Goal: Task Accomplishment & Management: Manage account settings

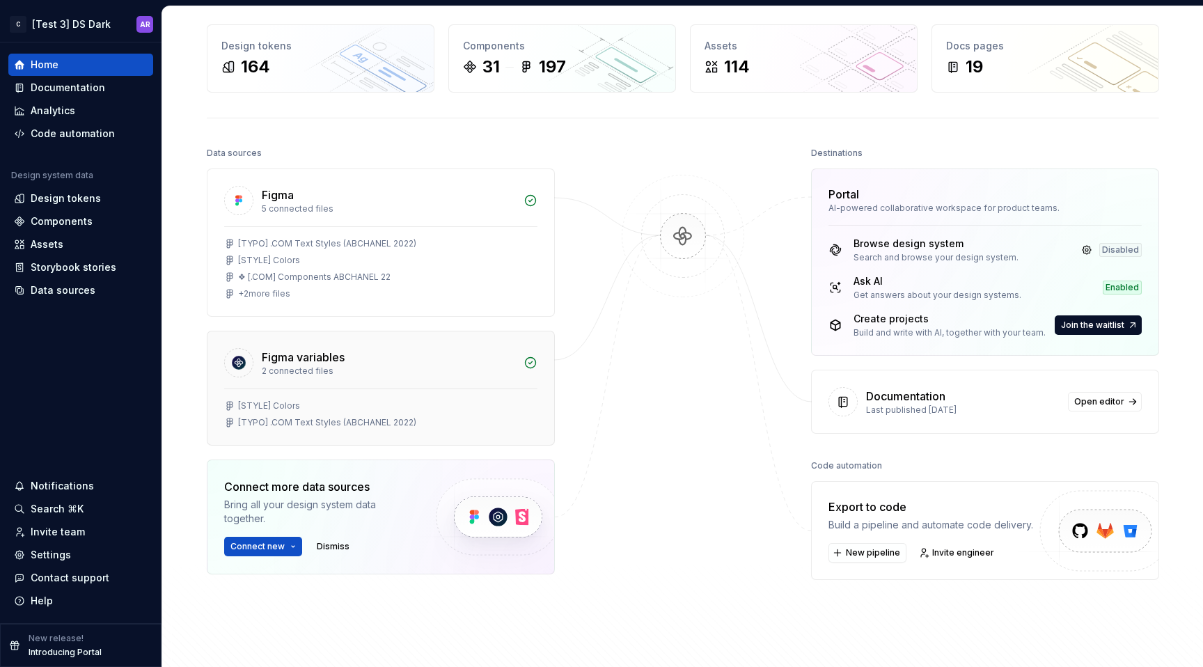
scroll to position [83, 0]
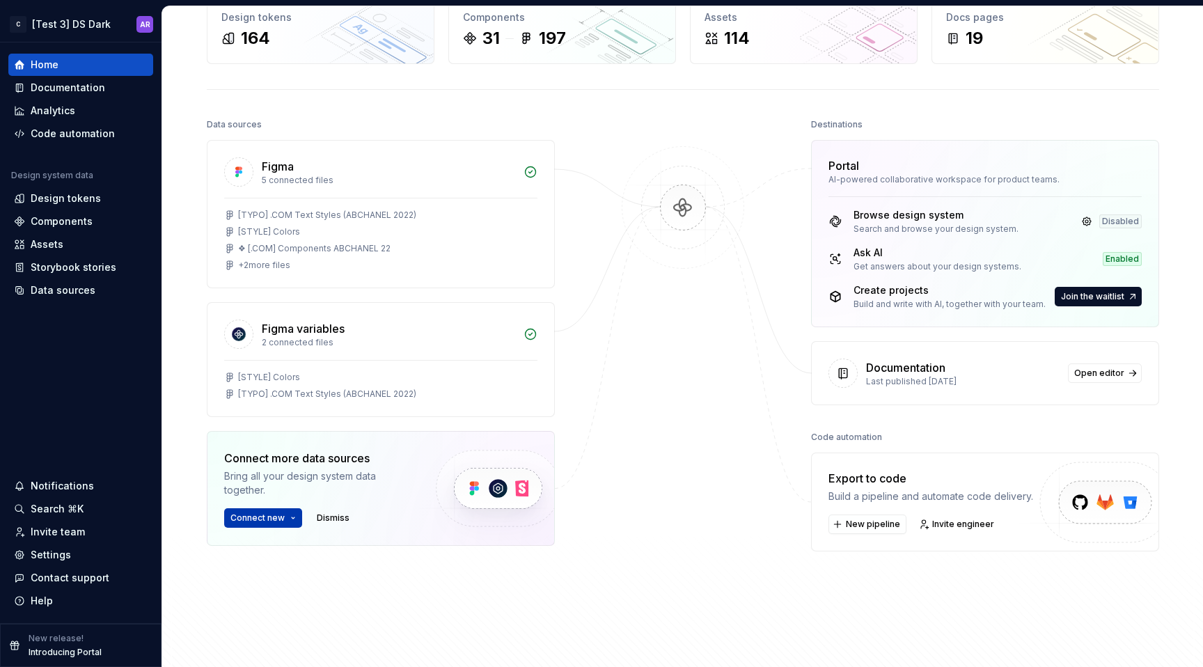
click at [267, 519] on span "Connect new" at bounding box center [257, 517] width 54 height 11
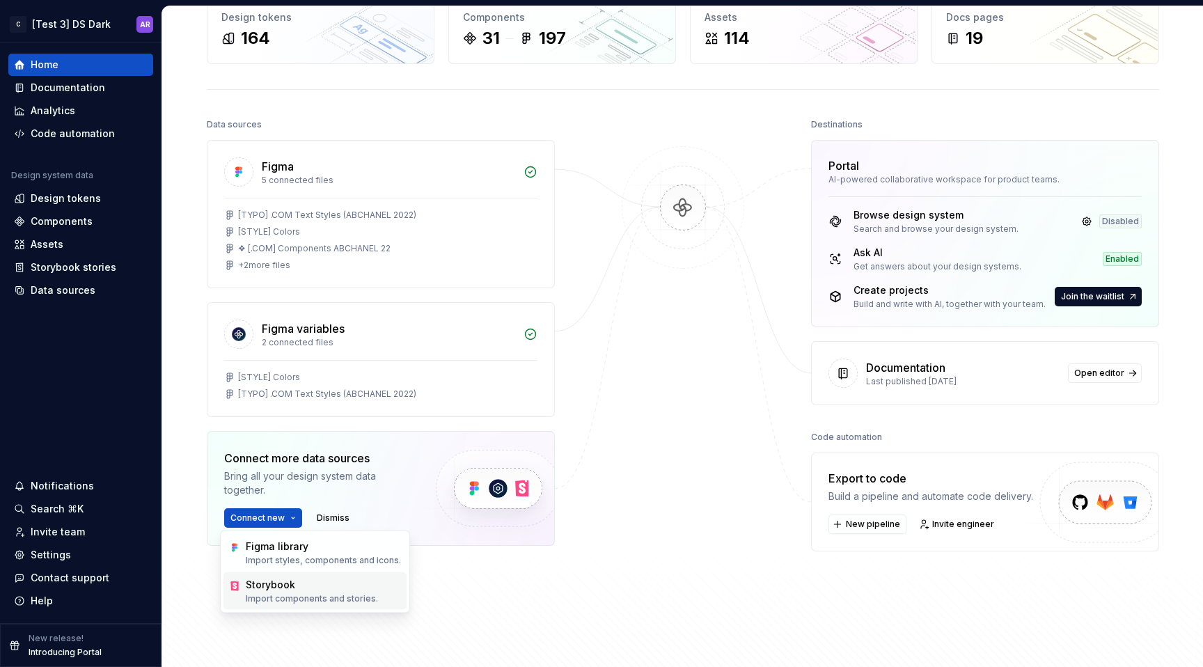
click at [282, 590] on div "Storybook" at bounding box center [270, 585] width 49 height 14
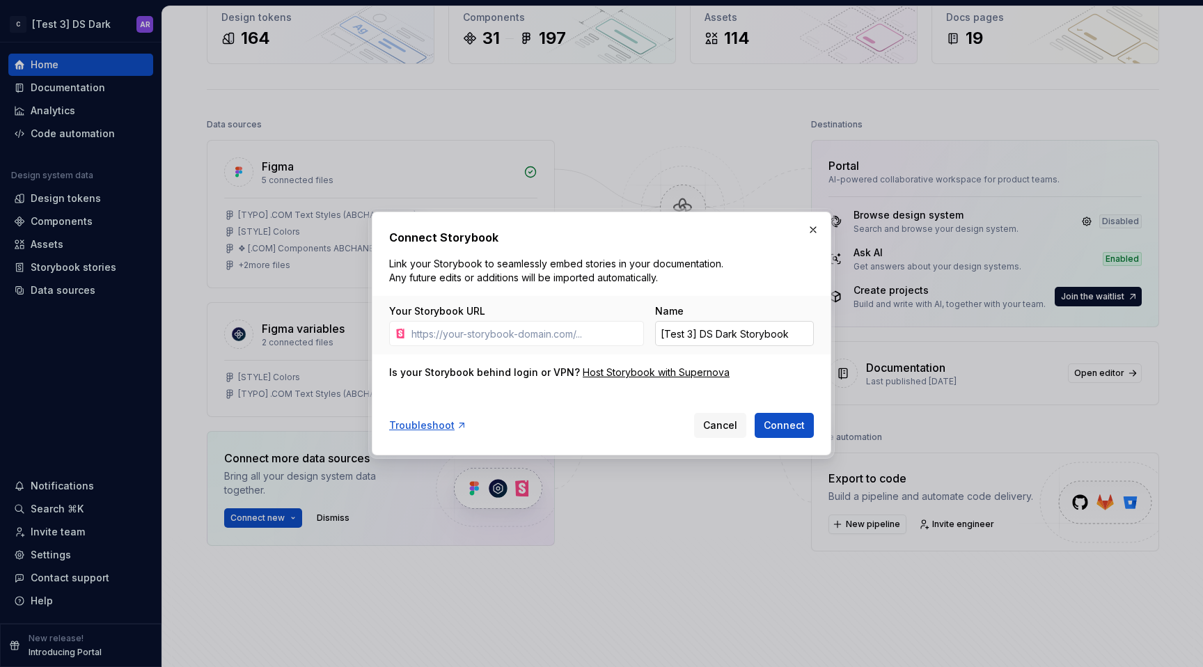
click at [702, 338] on input "[Test 3] DS Dark Storybook" at bounding box center [734, 333] width 159 height 25
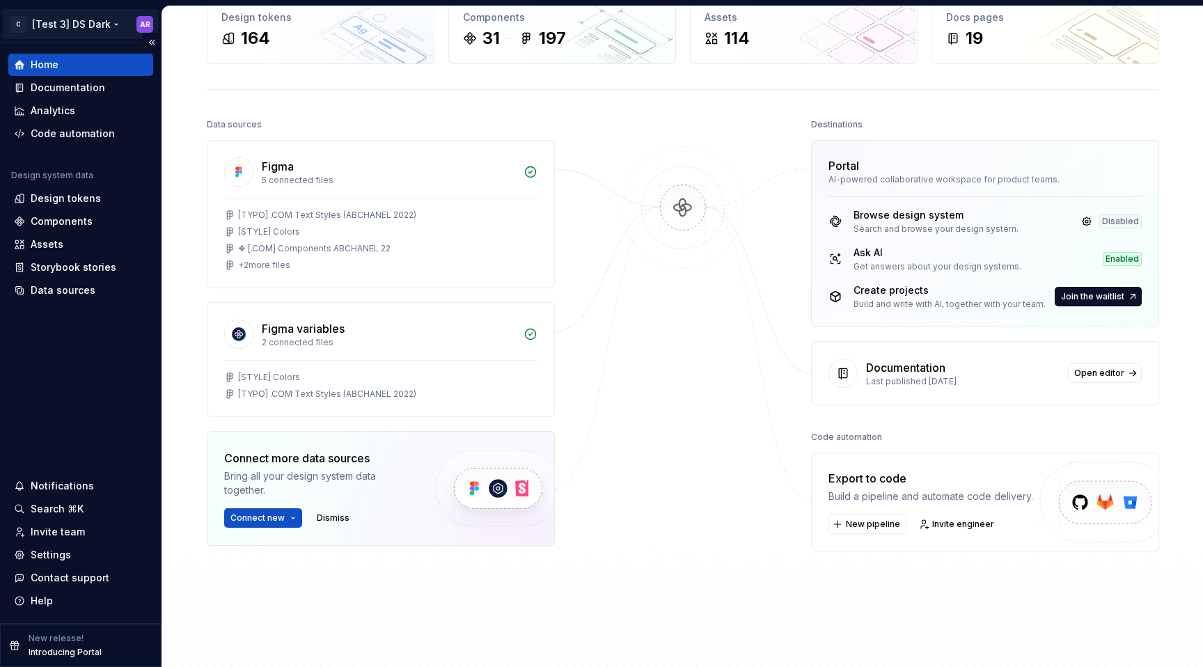
click at [117, 29] on html "C [Test 3] DS Dark AR Home Documentation Analytics Code automation Design syste…" at bounding box center [601, 333] width 1203 height 667
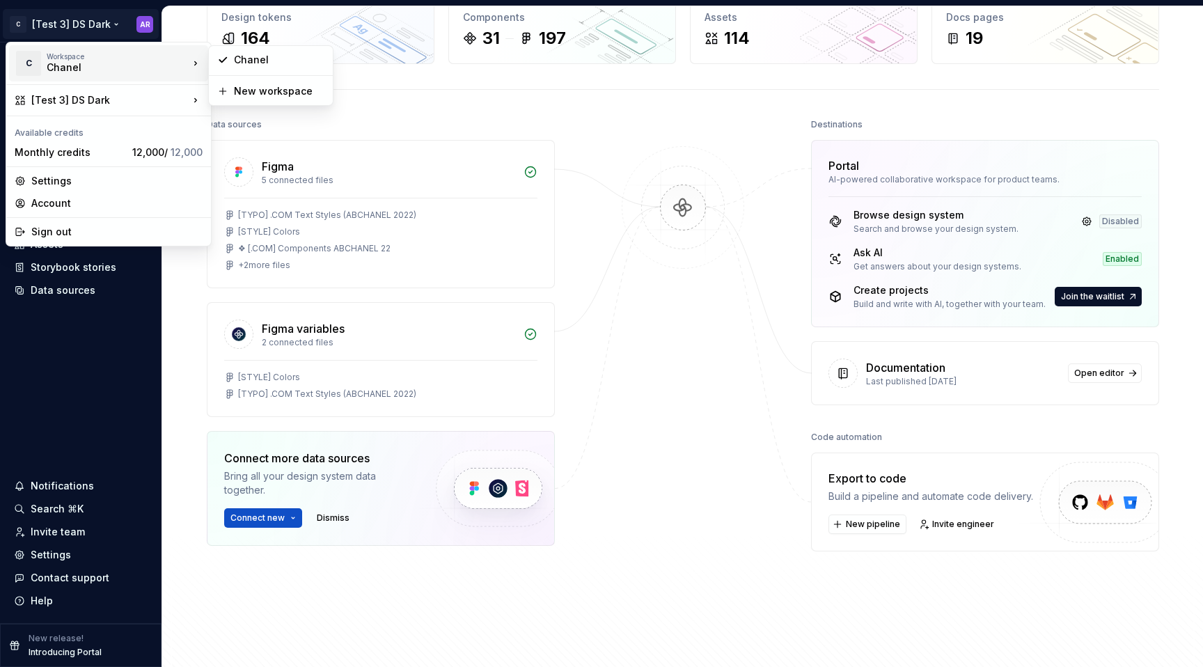
click at [200, 67] on icon at bounding box center [196, 63] width 14 height 14
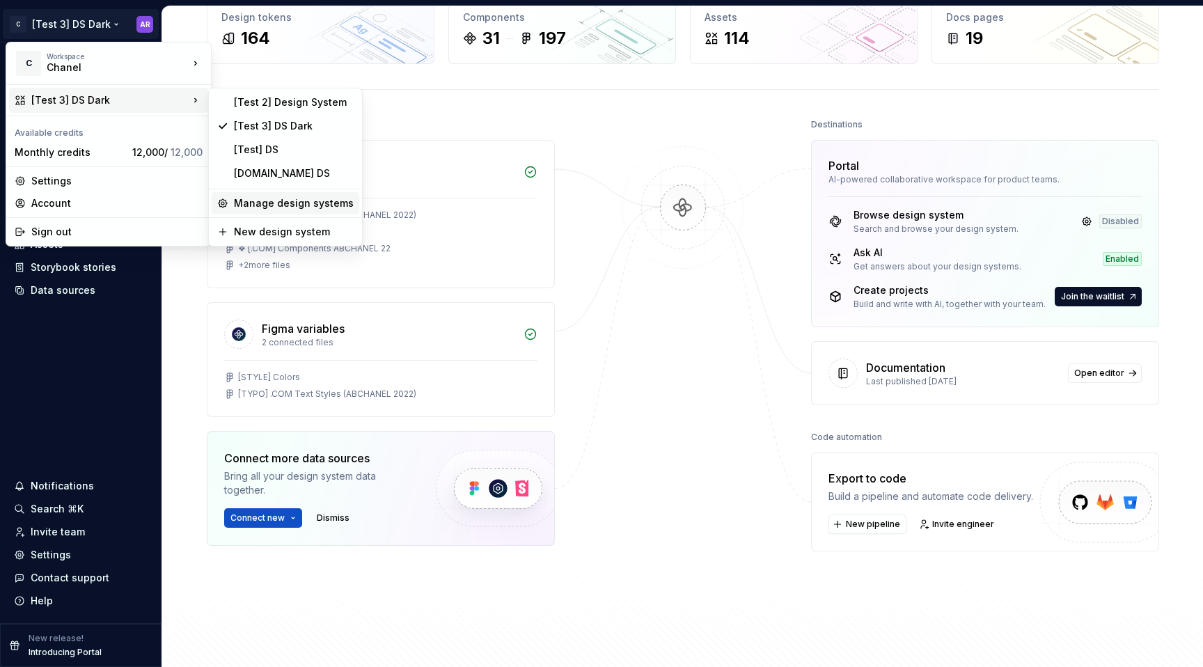
click at [248, 203] on div "Manage design systems" at bounding box center [294, 203] width 120 height 14
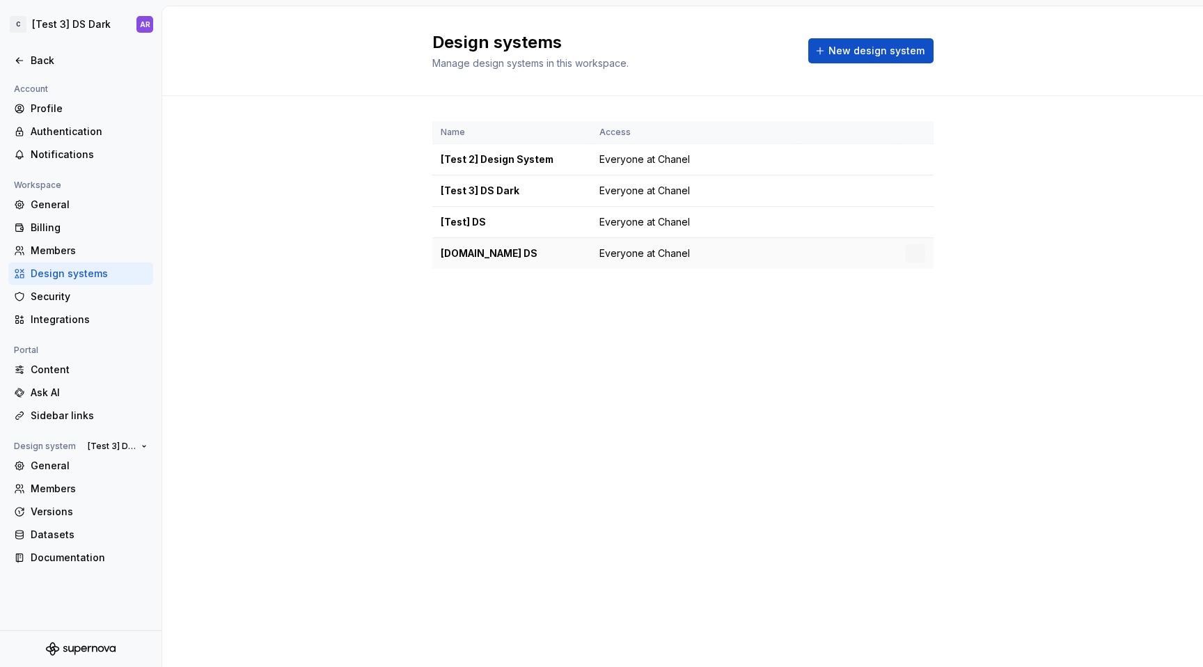
click at [482, 255] on div "Chanel.com DS" at bounding box center [512, 253] width 142 height 14
click at [78, 460] on div "General" at bounding box center [89, 466] width 117 height 14
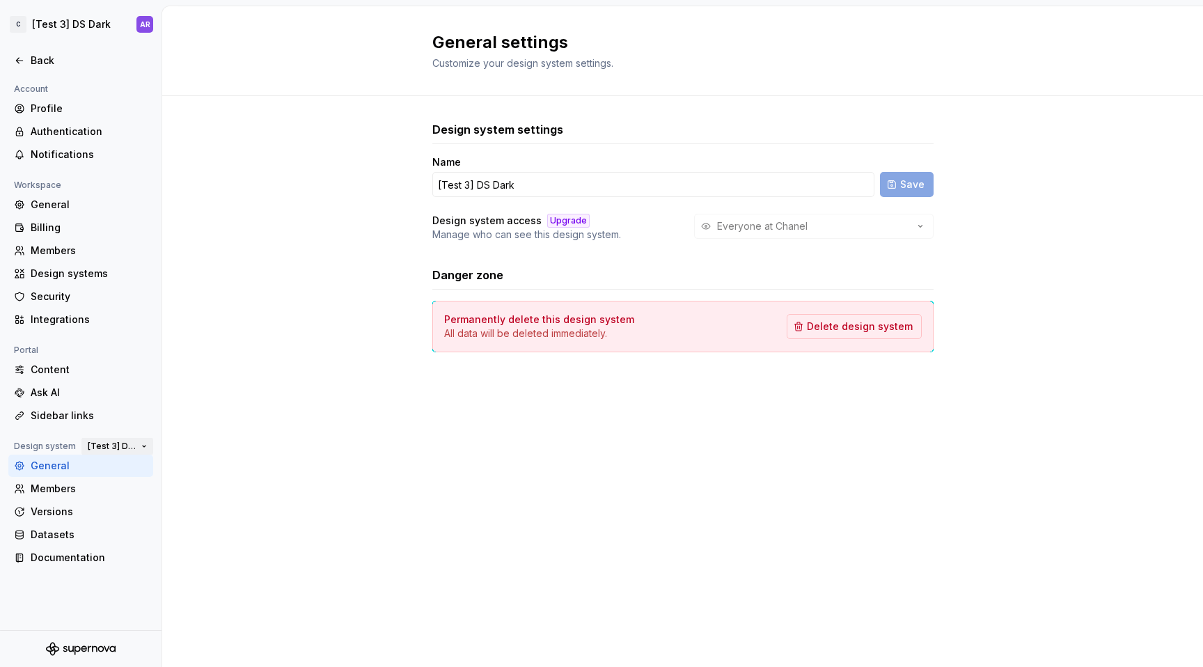
click at [138, 440] on button "[Test 3] DS Dark" at bounding box center [117, 445] width 72 height 19
click at [136, 472] on div "Chanel.com DS" at bounding box center [150, 472] width 96 height 14
click at [134, 448] on span "Chanel.com DS" at bounding box center [112, 446] width 48 height 11
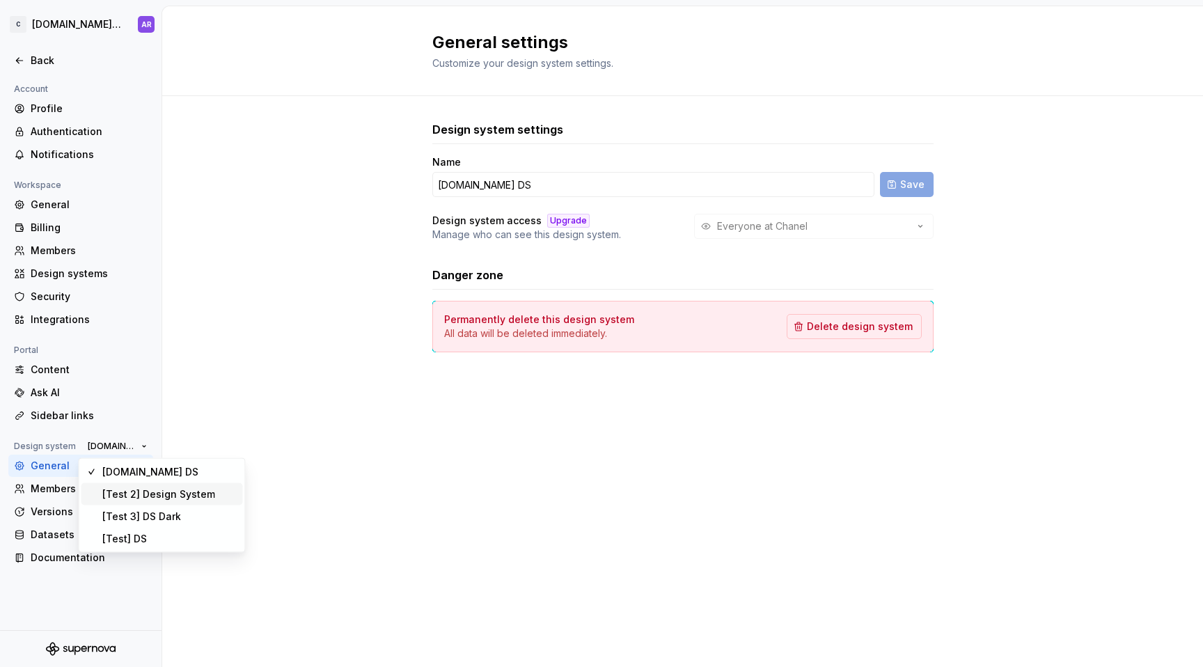
click at [149, 496] on div "[Test 2] Design System" at bounding box center [158, 494] width 113 height 14
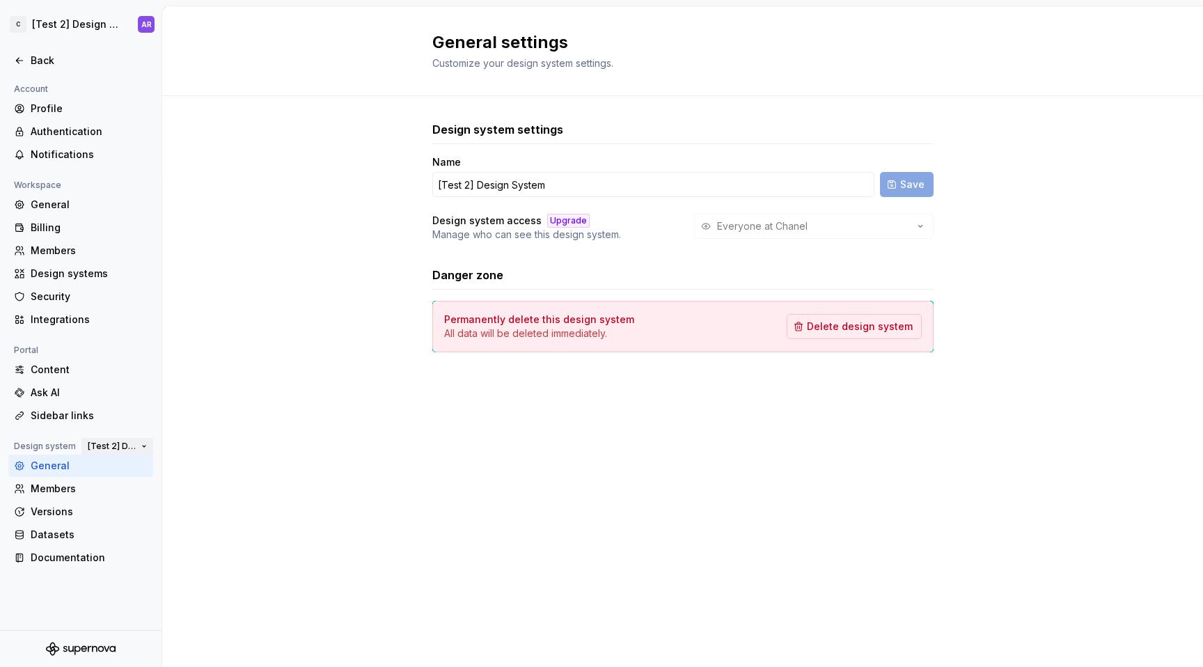
click at [111, 443] on span "[Test 2] Design System" at bounding box center [112, 446] width 48 height 11
click at [159, 473] on div "Chanel.com DS" at bounding box center [150, 472] width 96 height 14
click at [93, 528] on div "Datasets" at bounding box center [89, 535] width 117 height 14
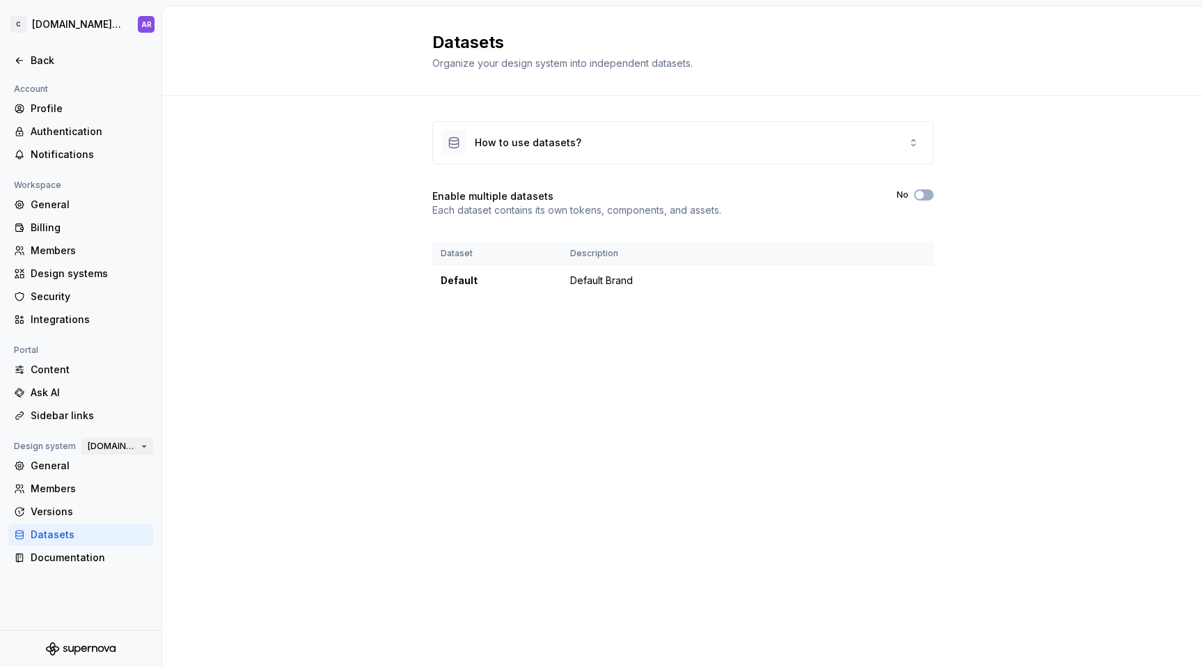
click at [132, 444] on span "Chanel.com DS" at bounding box center [112, 446] width 48 height 11
click at [136, 449] on button "Chanel.com DS" at bounding box center [117, 445] width 72 height 19
click at [69, 469] on div "General" at bounding box center [89, 466] width 117 height 14
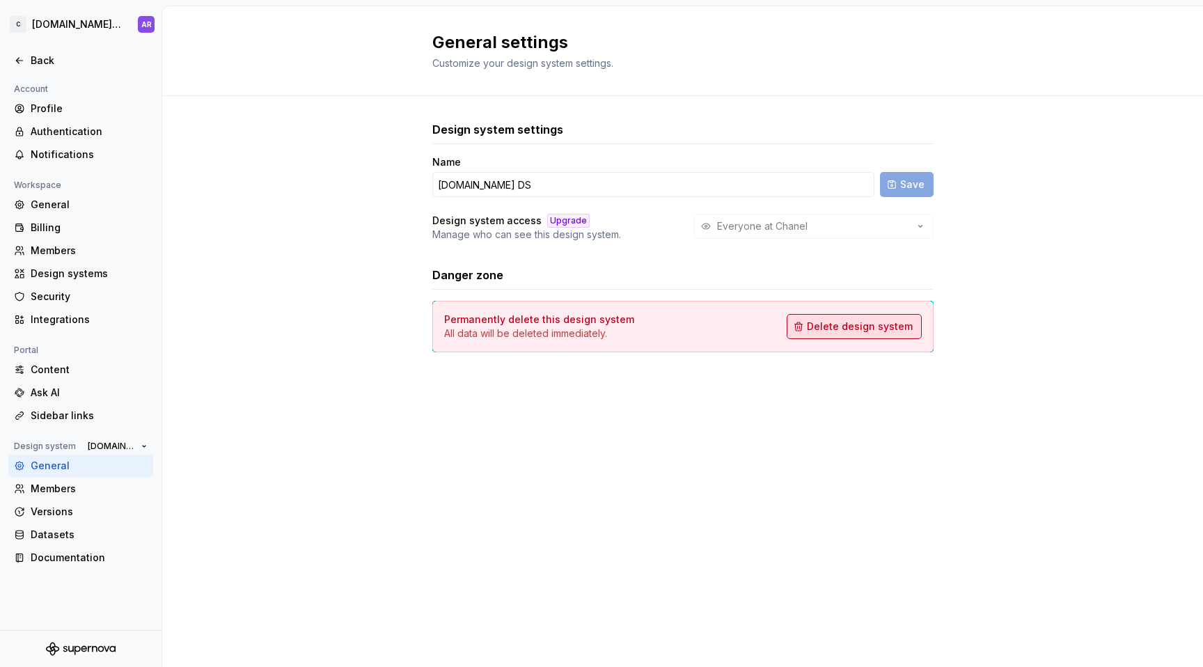
click at [899, 326] on span "Delete design system" at bounding box center [860, 326] width 106 height 14
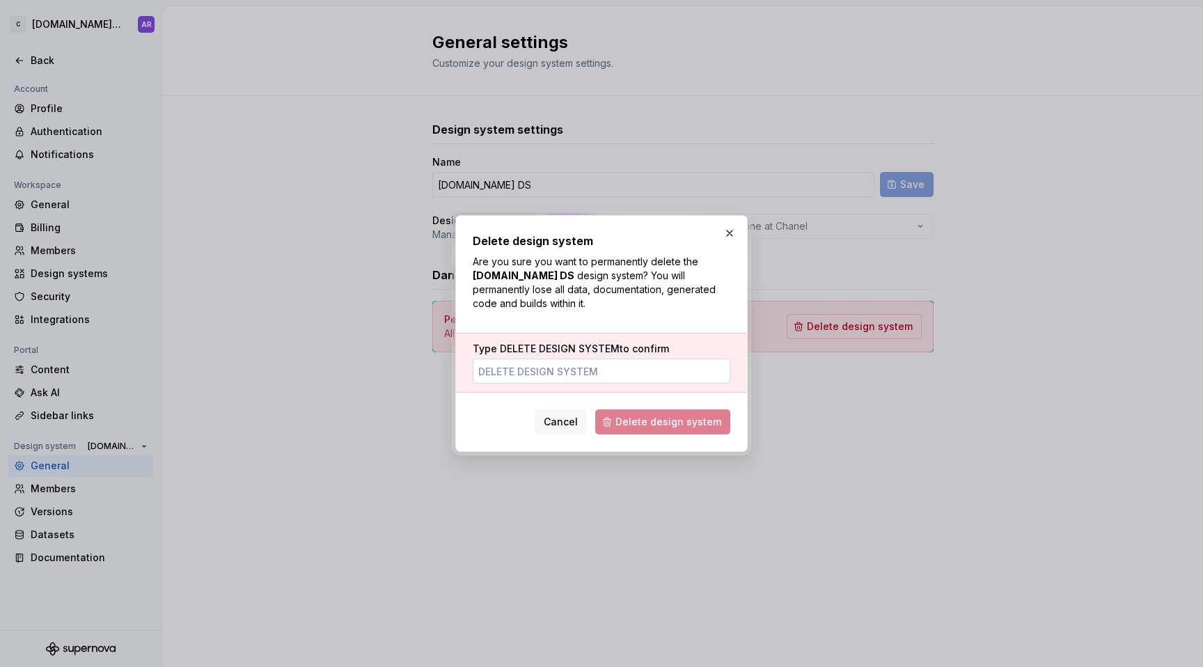
click at [662, 363] on input "Type DELETE DESIGN SYSTEM to confirm" at bounding box center [602, 370] width 258 height 25
type input "DEEL"
click at [505, 349] on span "DELETE DESIGN SYSTEM" at bounding box center [560, 348] width 120 height 12
click at [505, 358] on input "DEEL" at bounding box center [602, 370] width 258 height 25
click at [516, 370] on input "DEEL" at bounding box center [602, 370] width 258 height 25
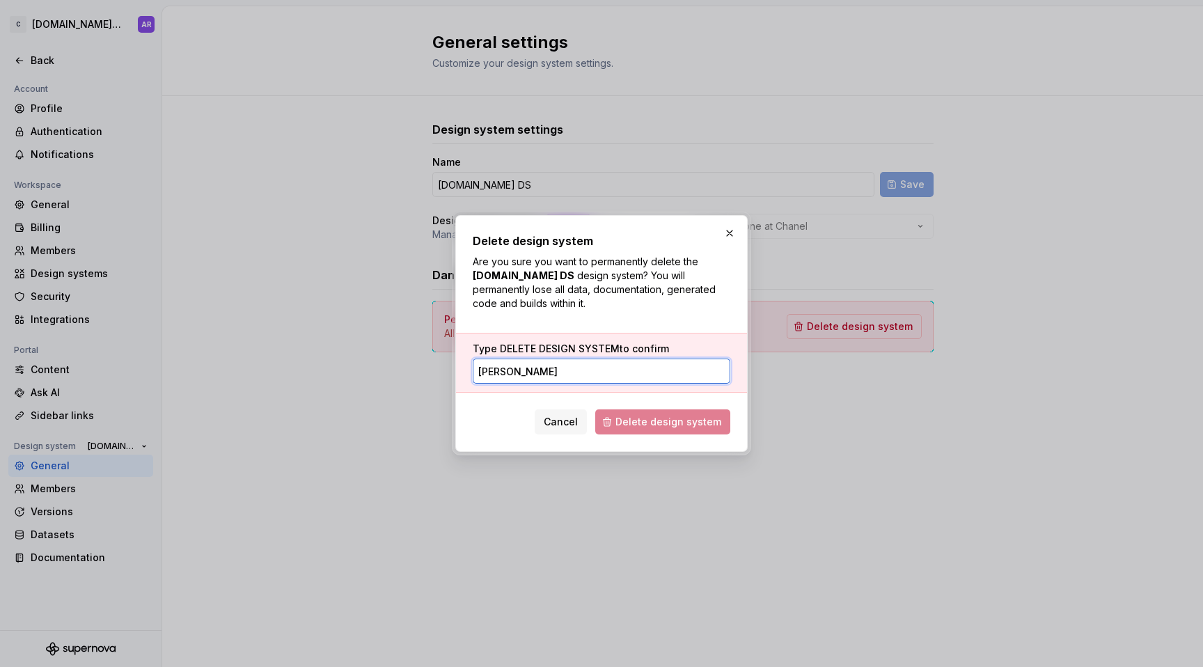
paste input "text"
copy span "DELETE DESIGN SYSTEM"
drag, startPoint x: 500, startPoint y: 348, endPoint x: 616, endPoint y: 352, distance: 115.6
click at [616, 352] on span "DELETE DESIGN SYSTEM" at bounding box center [560, 348] width 120 height 12
click at [616, 376] on input "Type DELETE DESIGN SYSTEM to confirm" at bounding box center [602, 370] width 258 height 25
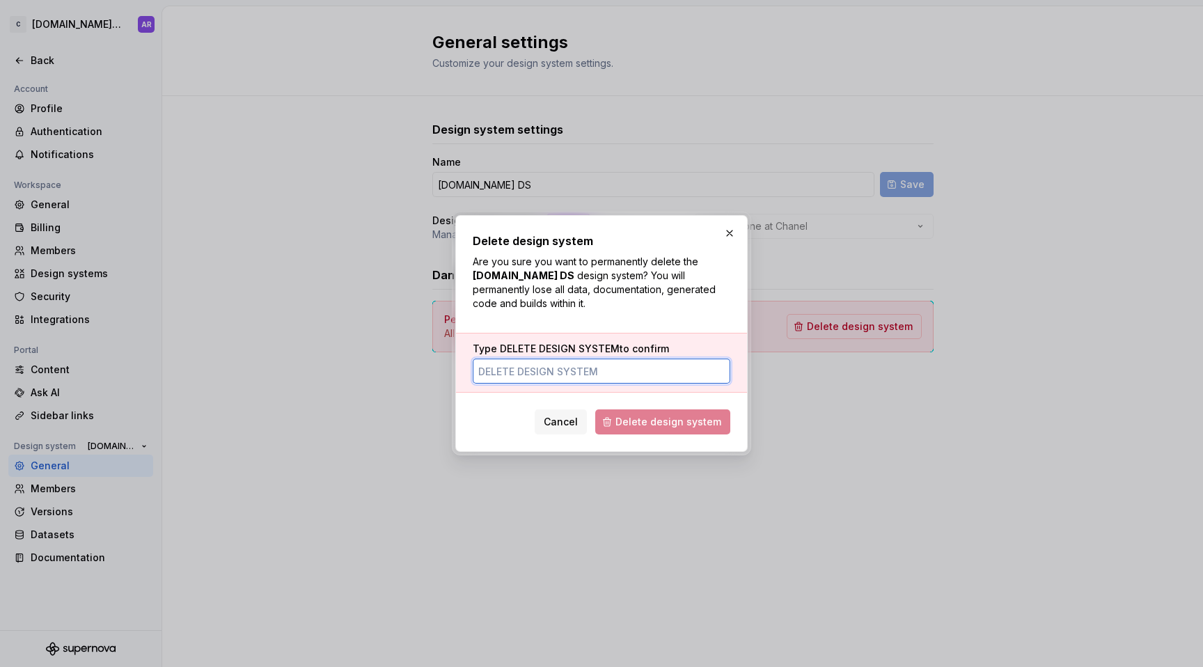
paste input "DELETE DESIGN SYSTEM"
type input "DELETE DESIGN SYSTEM"
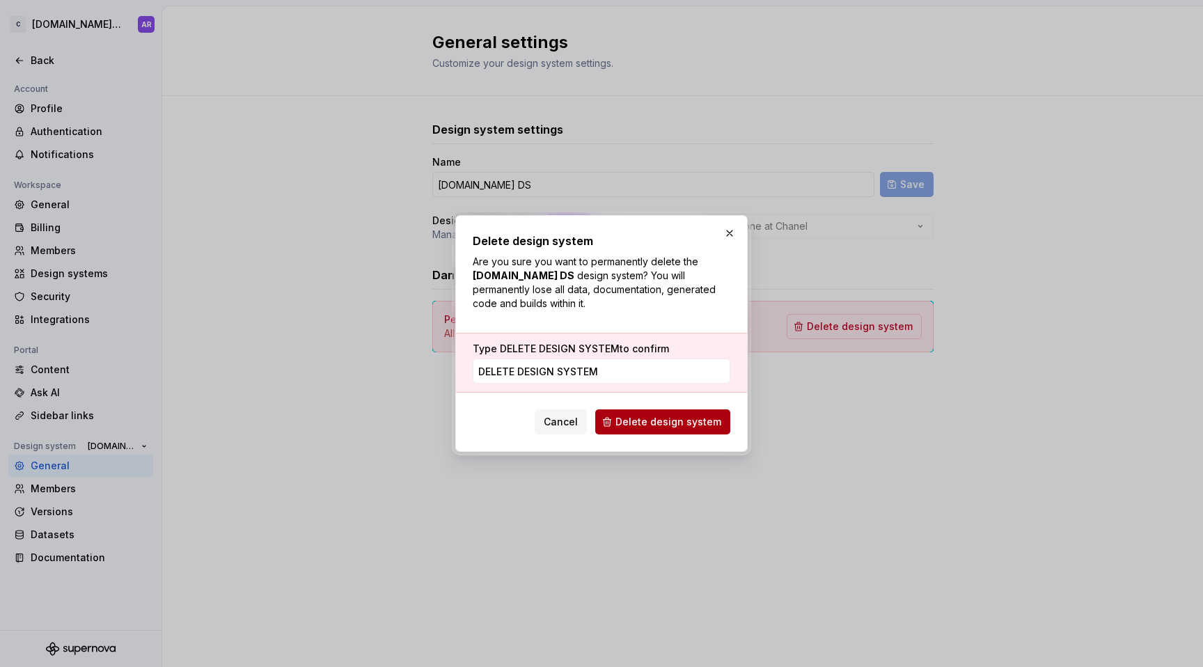
click at [634, 413] on button "Delete design system" at bounding box center [662, 421] width 135 height 25
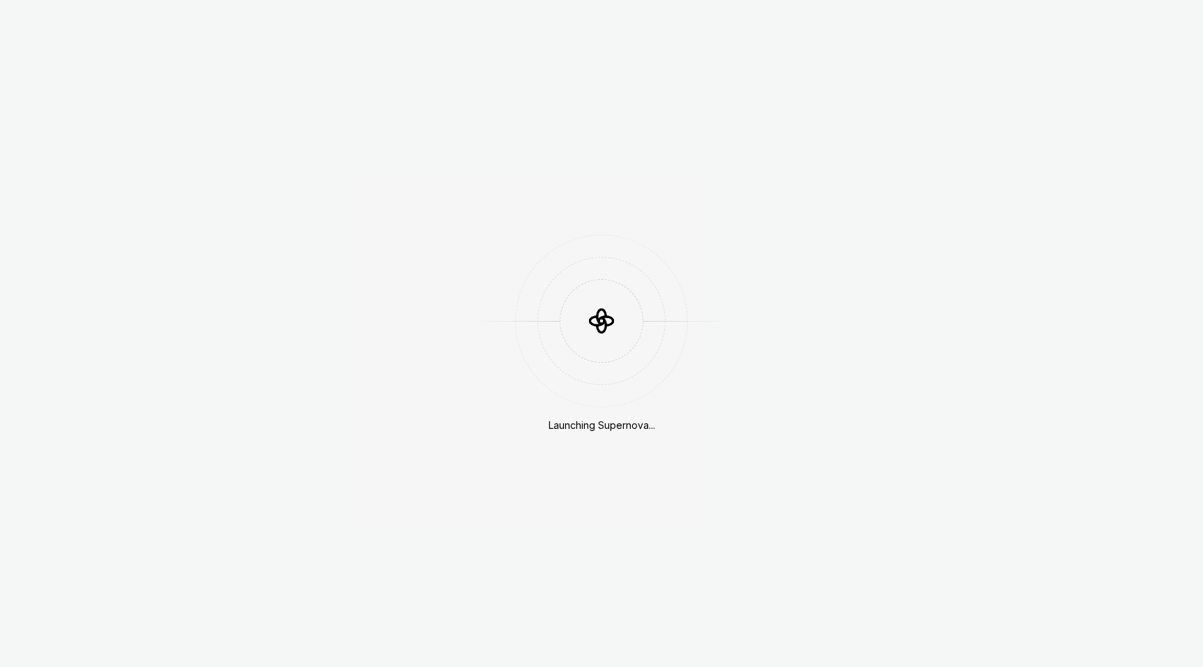
click at [20, 30] on div "Launching Supernova..." at bounding box center [601, 333] width 1203 height 667
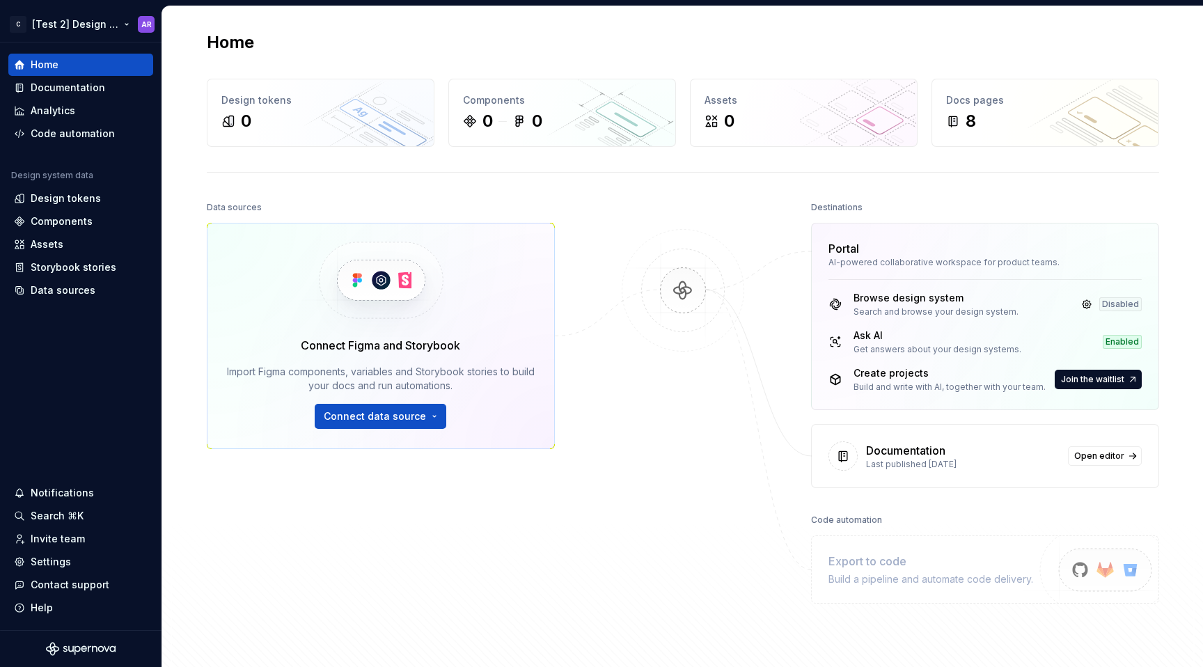
click at [20, 30] on html "C [Test 2] Design System AR Home Documentation Analytics Code automation Design…" at bounding box center [601, 333] width 1203 height 667
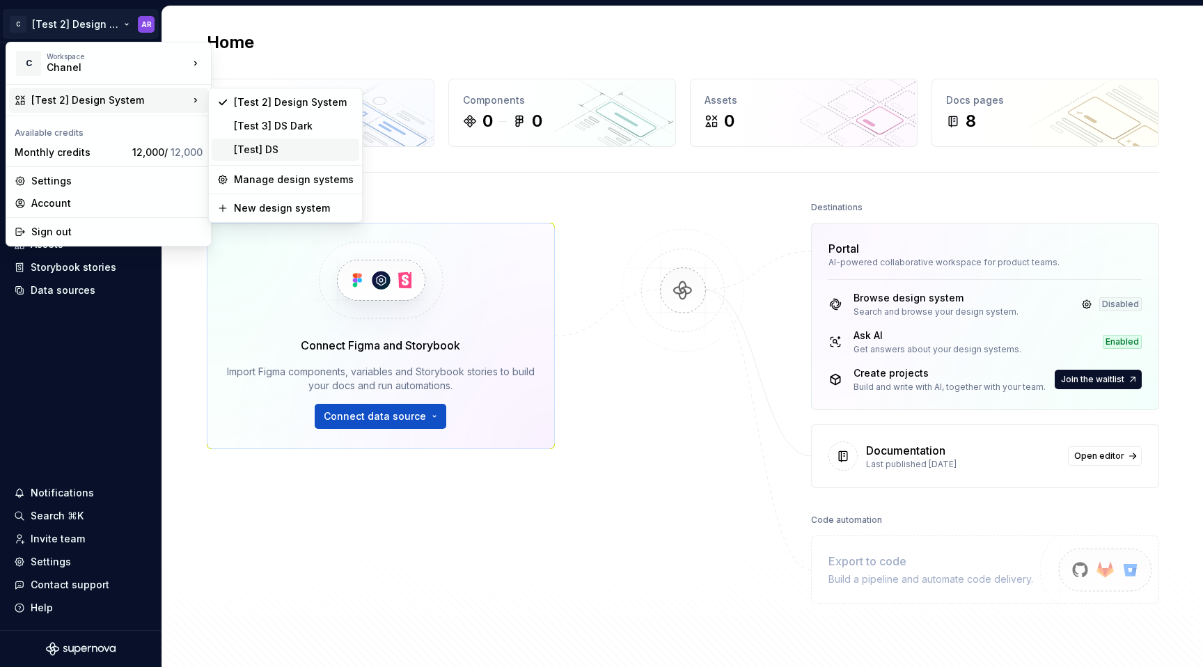
click at [251, 143] on div "[Test] DS" at bounding box center [294, 150] width 120 height 14
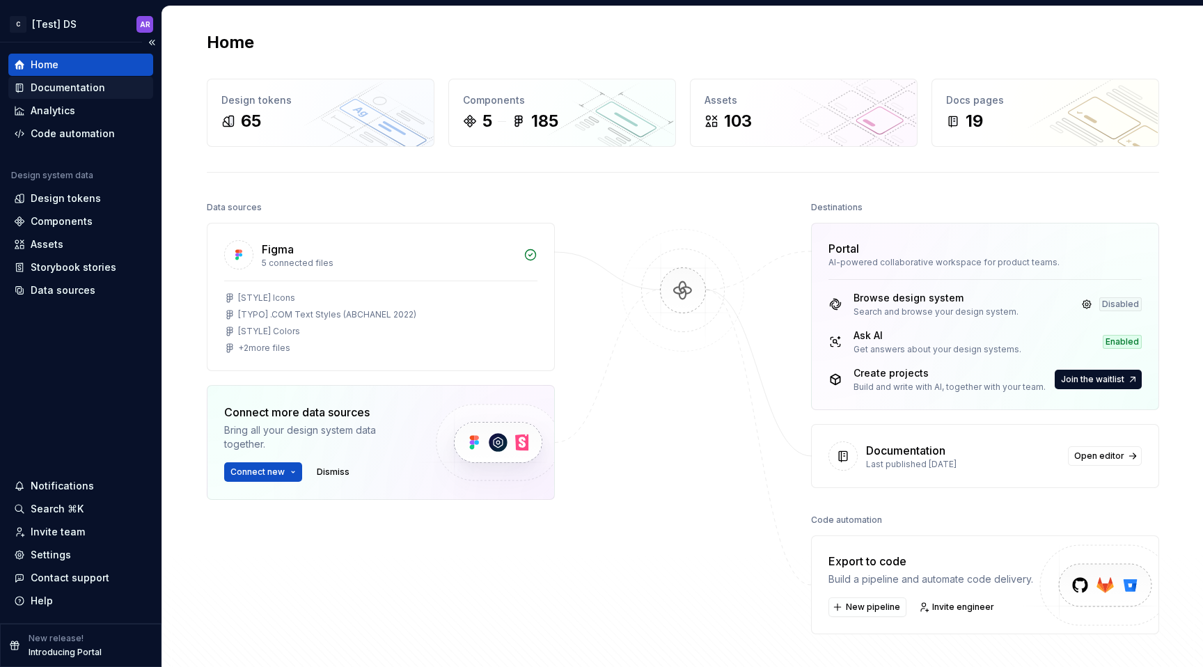
click at [83, 95] on div "Documentation" at bounding box center [80, 88] width 145 height 22
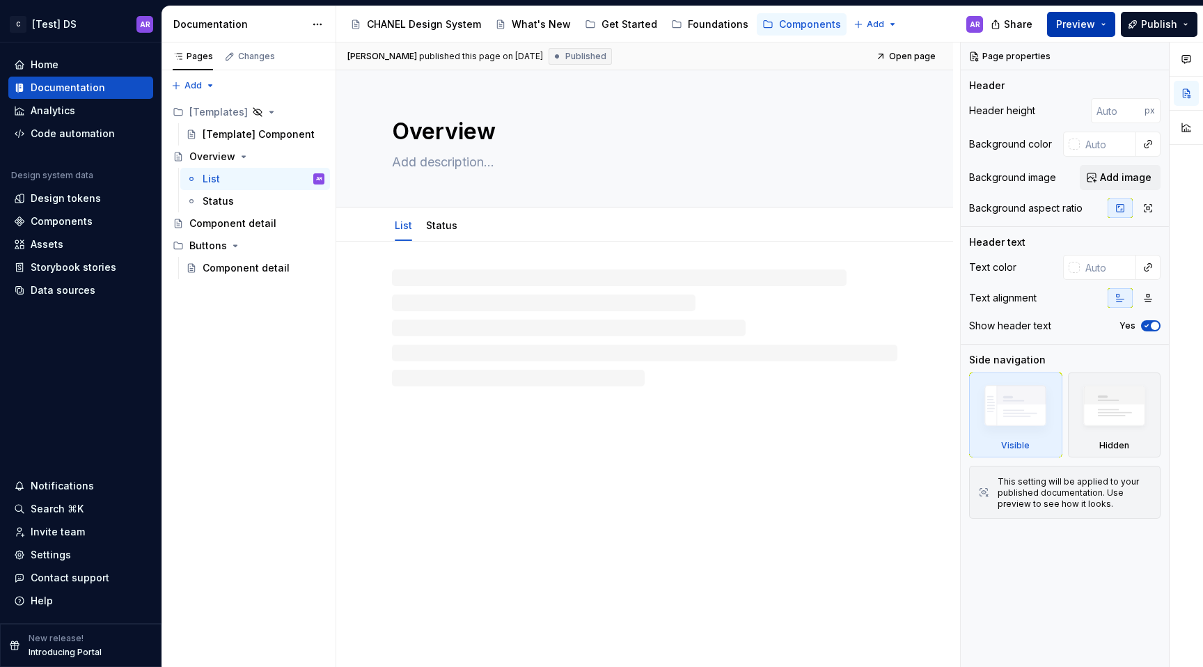
click at [1084, 22] on span "Preview" at bounding box center [1075, 24] width 39 height 14
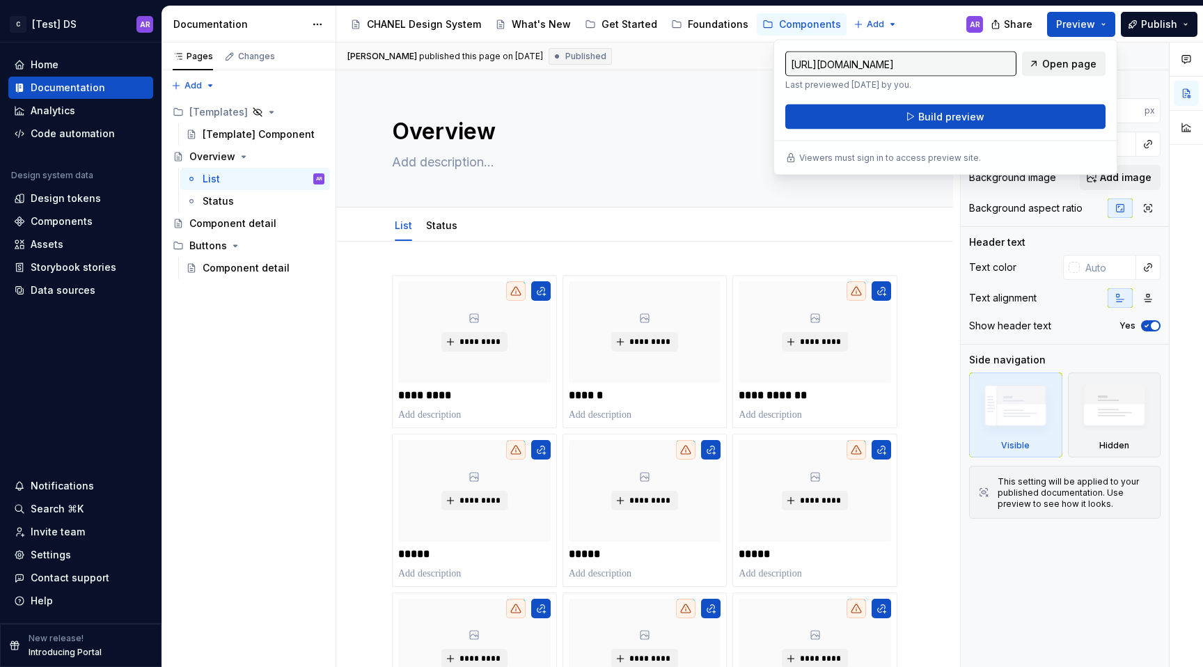
click at [1059, 61] on span "Open page" at bounding box center [1069, 64] width 54 height 14
click at [76, 25] on html "C [Test] DS AR Home Documentation Analytics Code automation Design system data …" at bounding box center [601, 333] width 1203 height 667
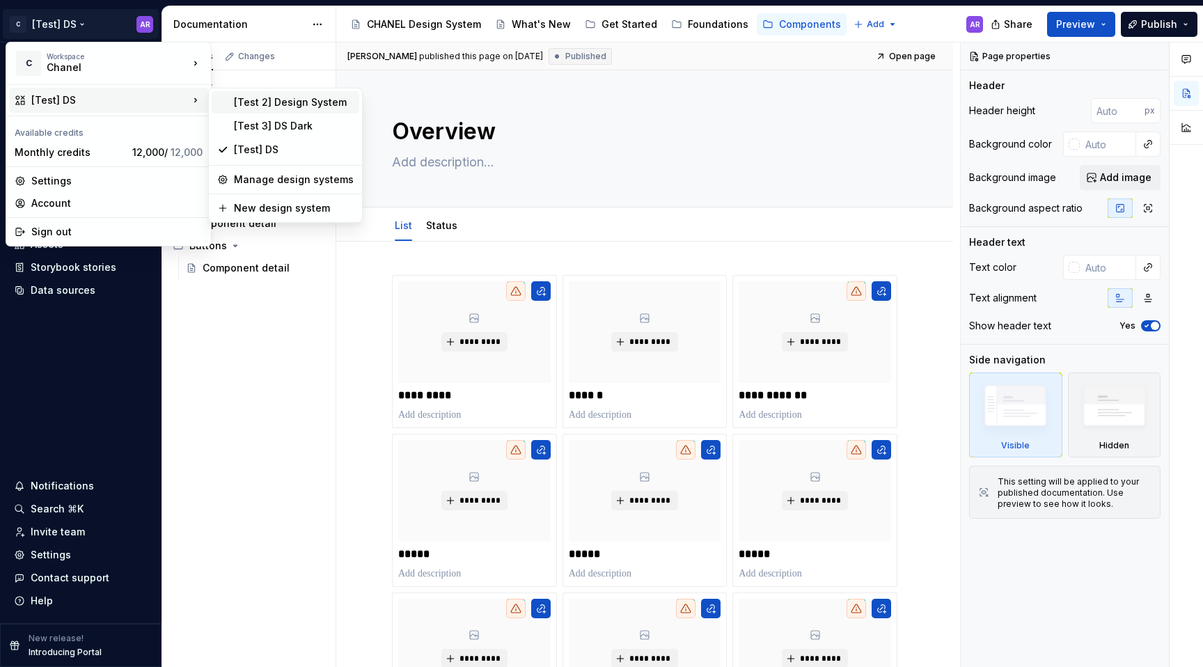
click at [267, 100] on div "[Test 2] Design System" at bounding box center [294, 102] width 120 height 14
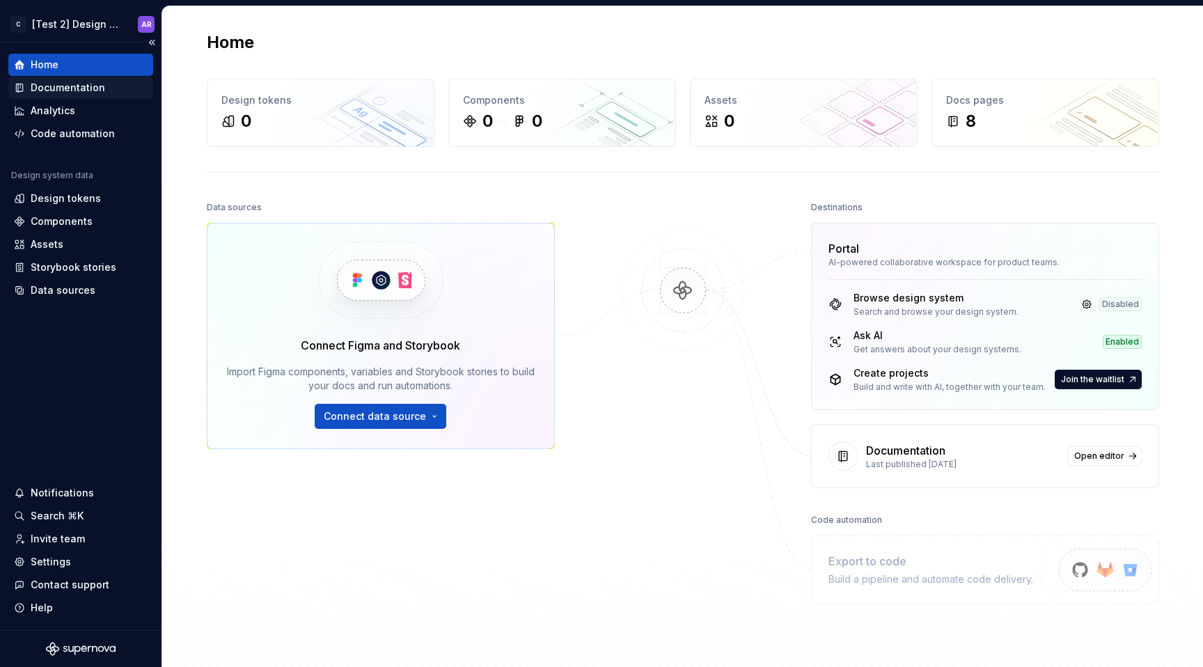
click at [86, 79] on div "Documentation" at bounding box center [80, 88] width 145 height 22
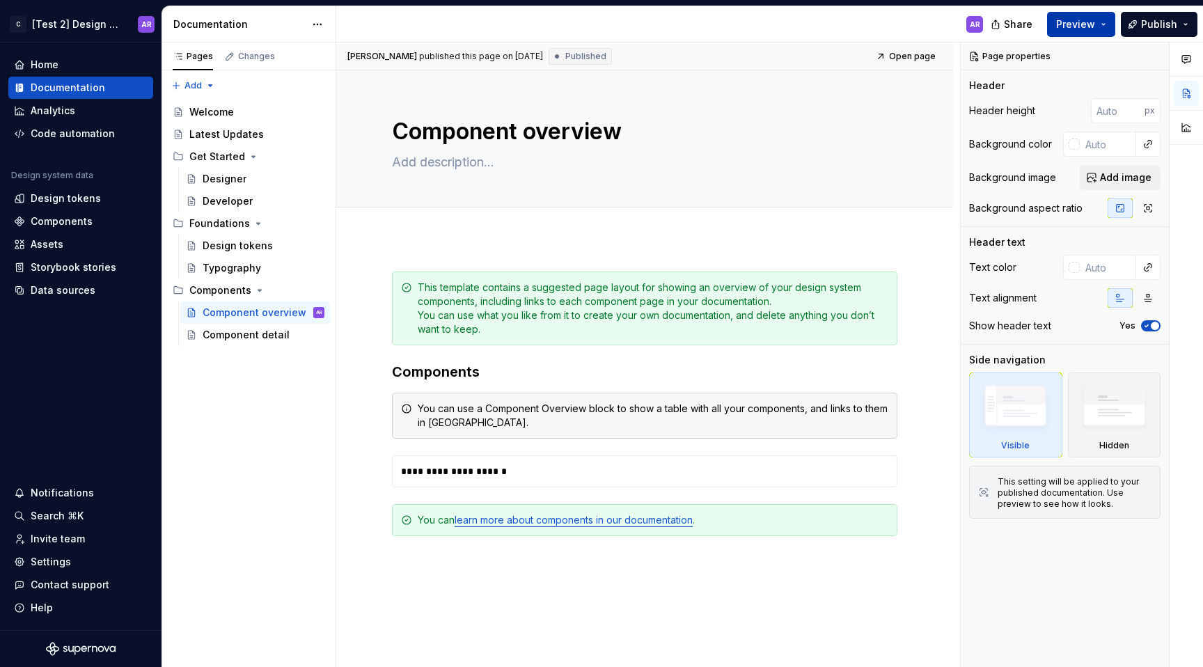
click at [1093, 28] on span "Preview" at bounding box center [1075, 24] width 39 height 14
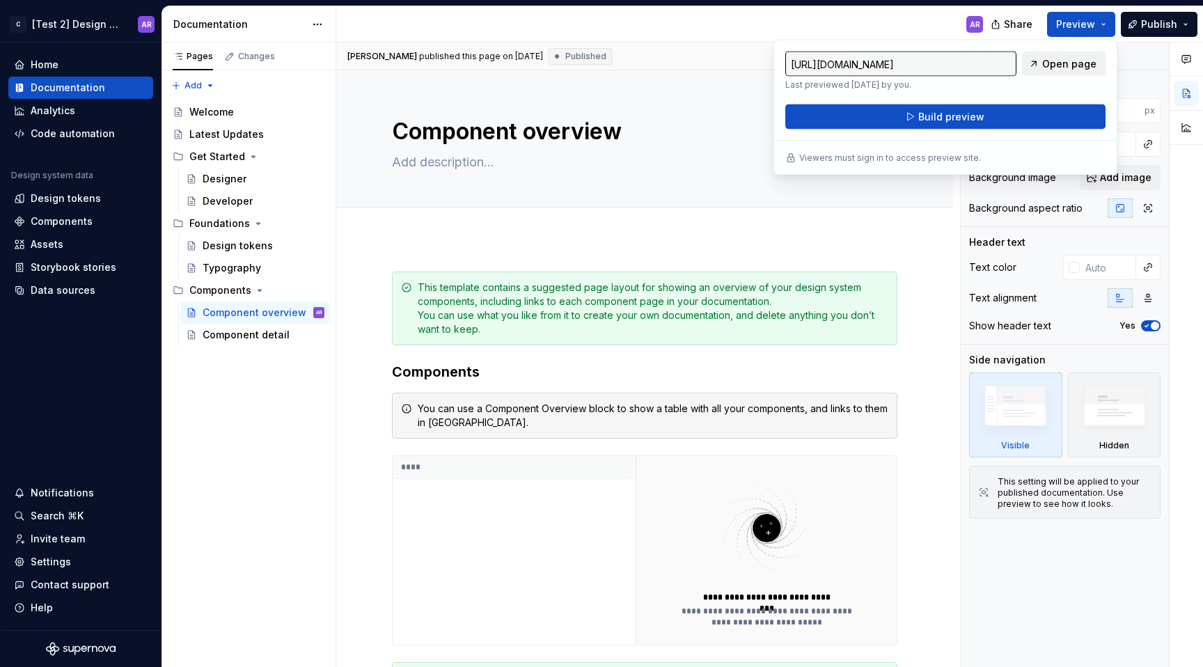
click at [1070, 65] on span "Open page" at bounding box center [1069, 64] width 54 height 14
type textarea "*"
click at [116, 24] on html "C [Test 2] Design System AR Home Documentation Analytics Code automation Design…" at bounding box center [601, 333] width 1203 height 667
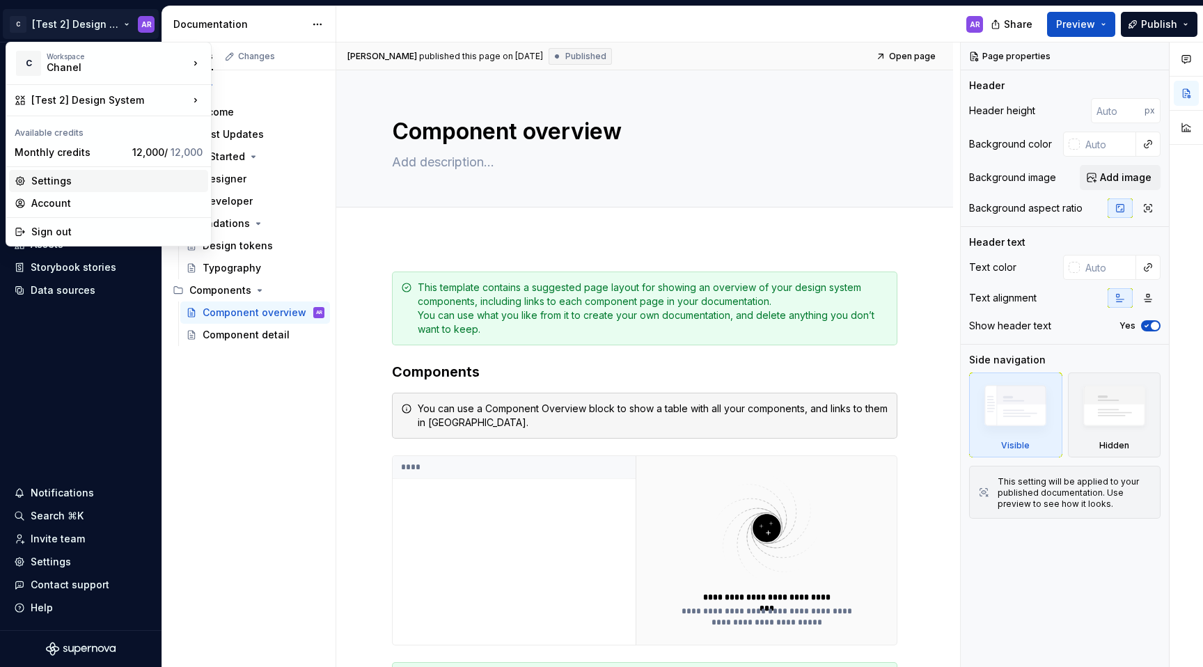
click at [103, 182] on div "Settings" at bounding box center [116, 181] width 171 height 14
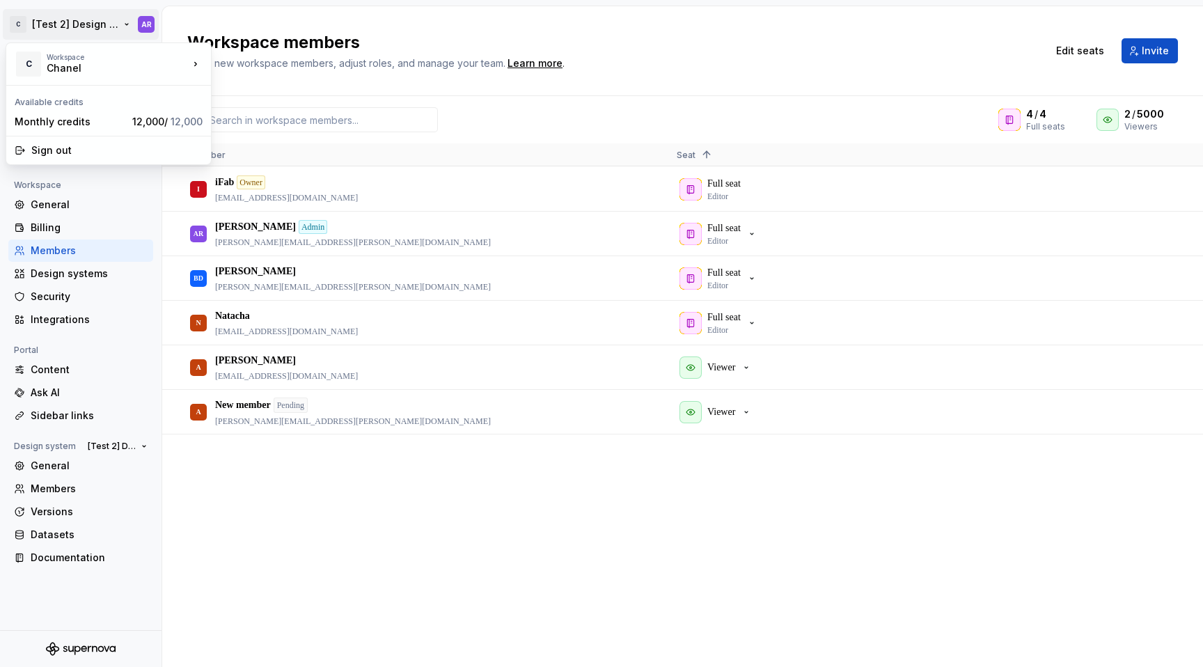
click at [128, 19] on html "C [Test 2] Design System AR Back Account Profile Authentication Notifications W…" at bounding box center [601, 333] width 1203 height 667
click at [54, 464] on html "C [Test 2] Design System AR Back Account Profile Authentication Notifications W…" at bounding box center [601, 333] width 1203 height 667
click at [52, 464] on div "General" at bounding box center [89, 466] width 117 height 14
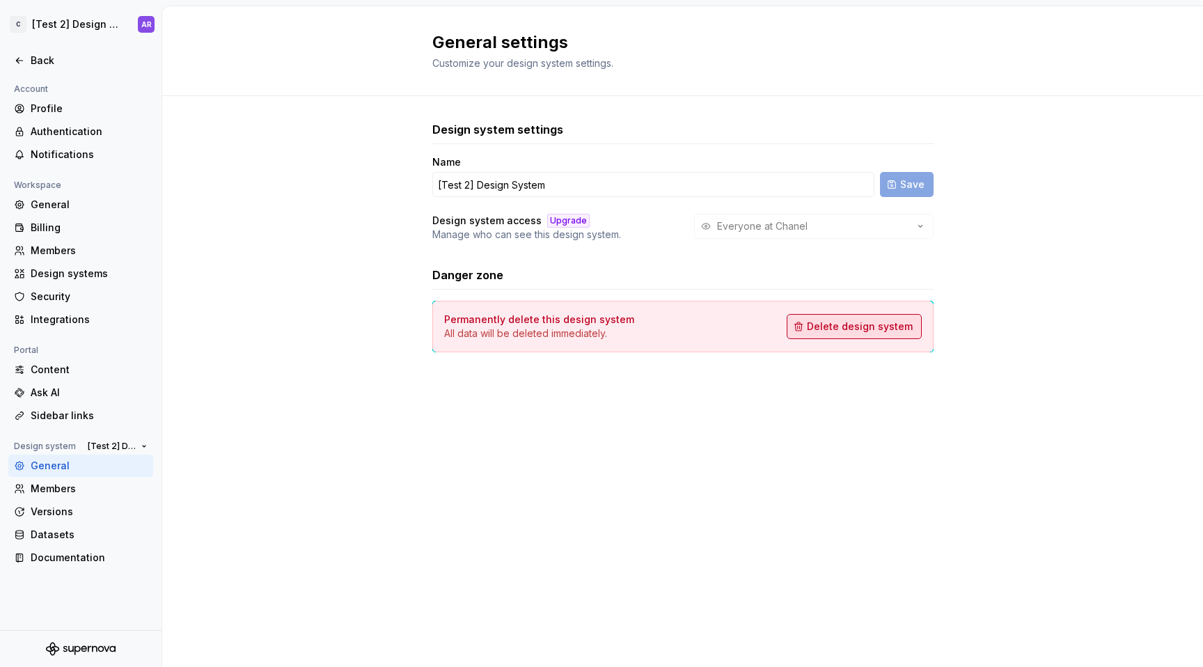
click at [912, 324] on button "Delete design system" at bounding box center [854, 326] width 135 height 25
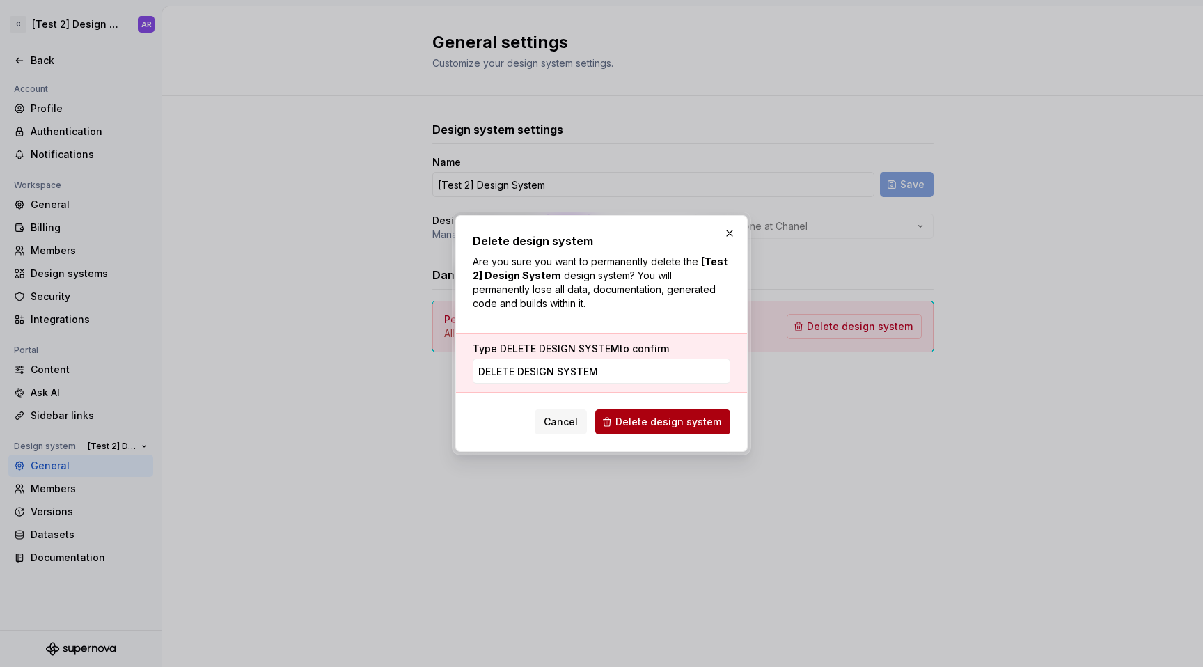
type input "DELETE DESIGN SYSTEM"
click at [645, 409] on div "Cancel Delete design system" at bounding box center [633, 421] width 196 height 25
click at [697, 433] on button "Delete design system" at bounding box center [662, 421] width 135 height 25
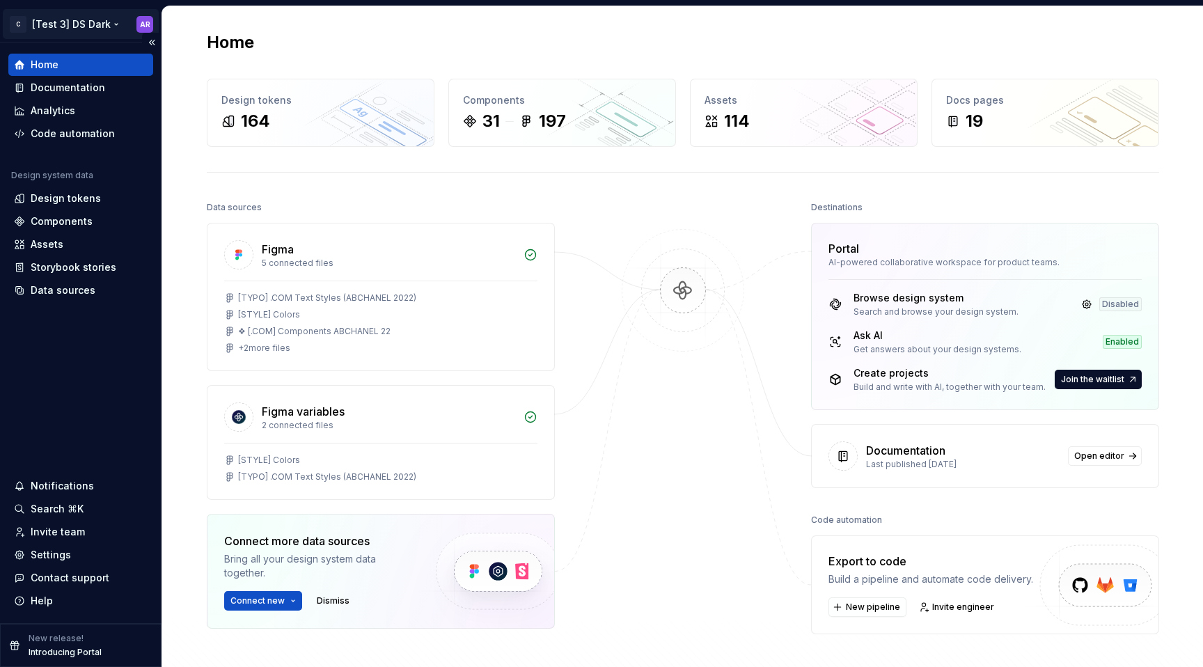
click at [91, 22] on html "C [Test 3] DS Dark AR Home Documentation Analytics Code automation Design syste…" at bounding box center [601, 333] width 1203 height 667
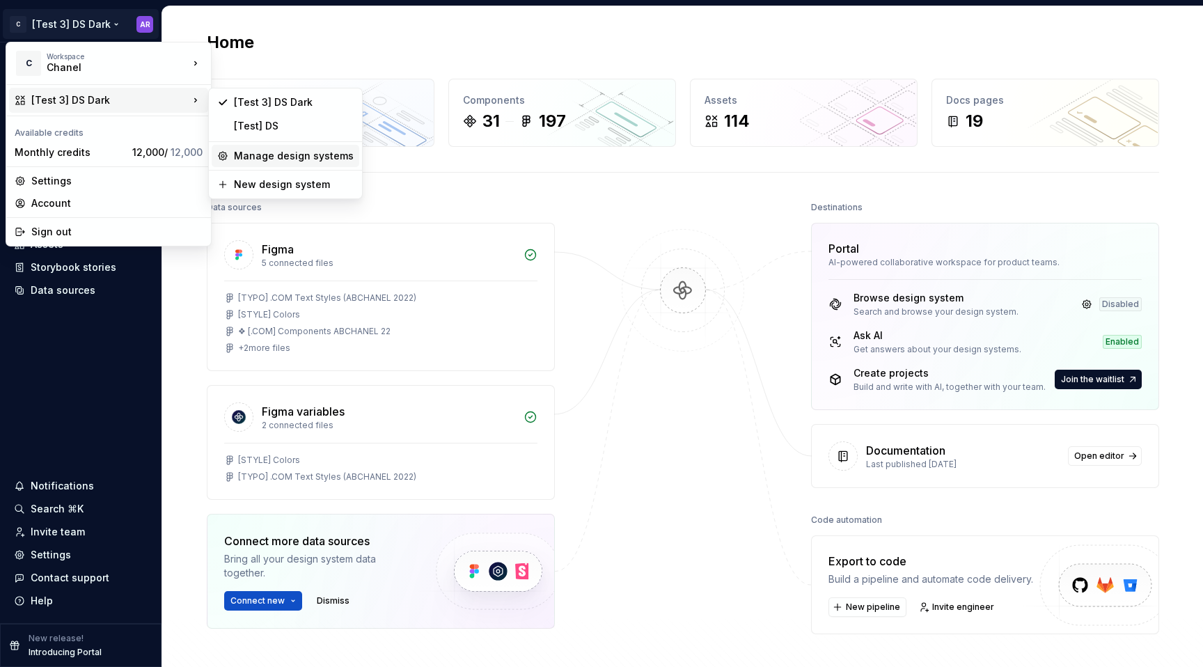
click at [279, 161] on div "Manage design systems" at bounding box center [294, 156] width 120 height 14
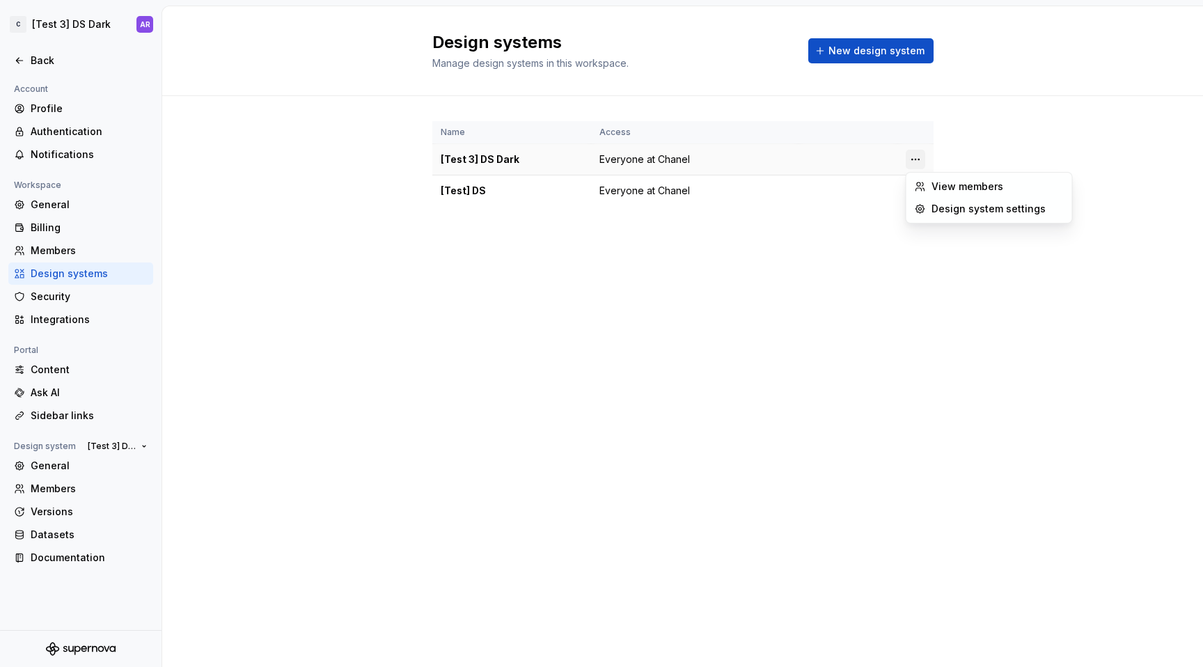
click at [917, 164] on html "C [Test 3] DS Dark AR Back Account Profile Authentication Notifications Workspa…" at bounding box center [601, 333] width 1203 height 667
click at [935, 209] on div "Design system settings" at bounding box center [997, 209] width 132 height 14
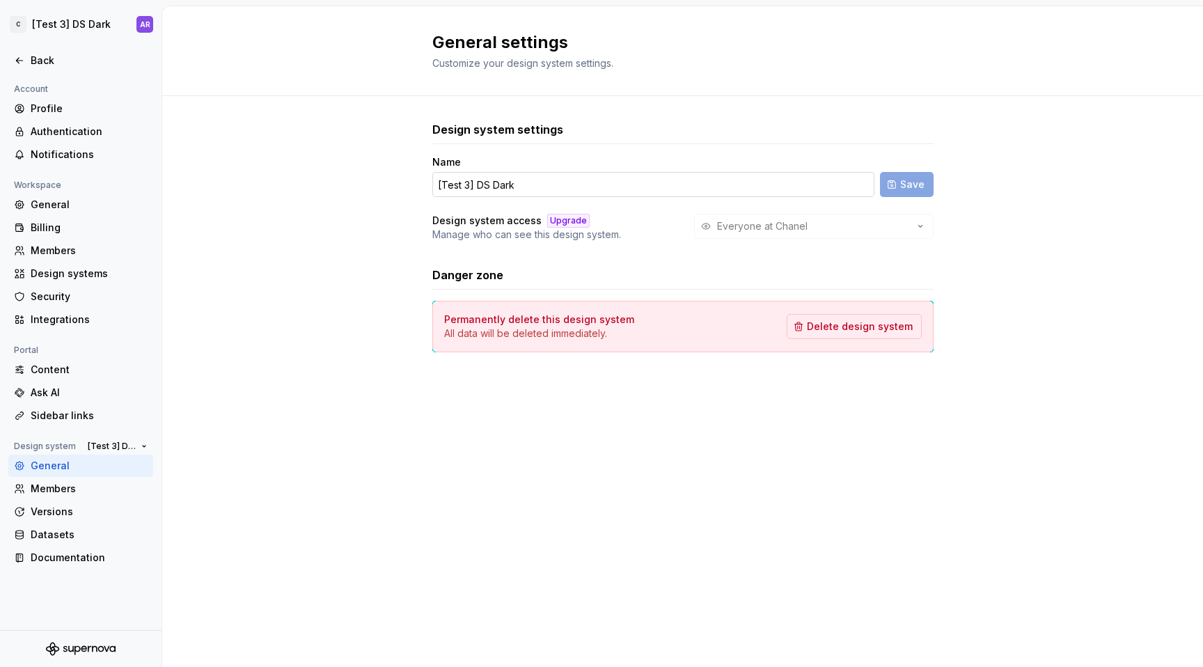
click at [500, 189] on input "[Test 3] DS Dark" at bounding box center [653, 184] width 442 height 25
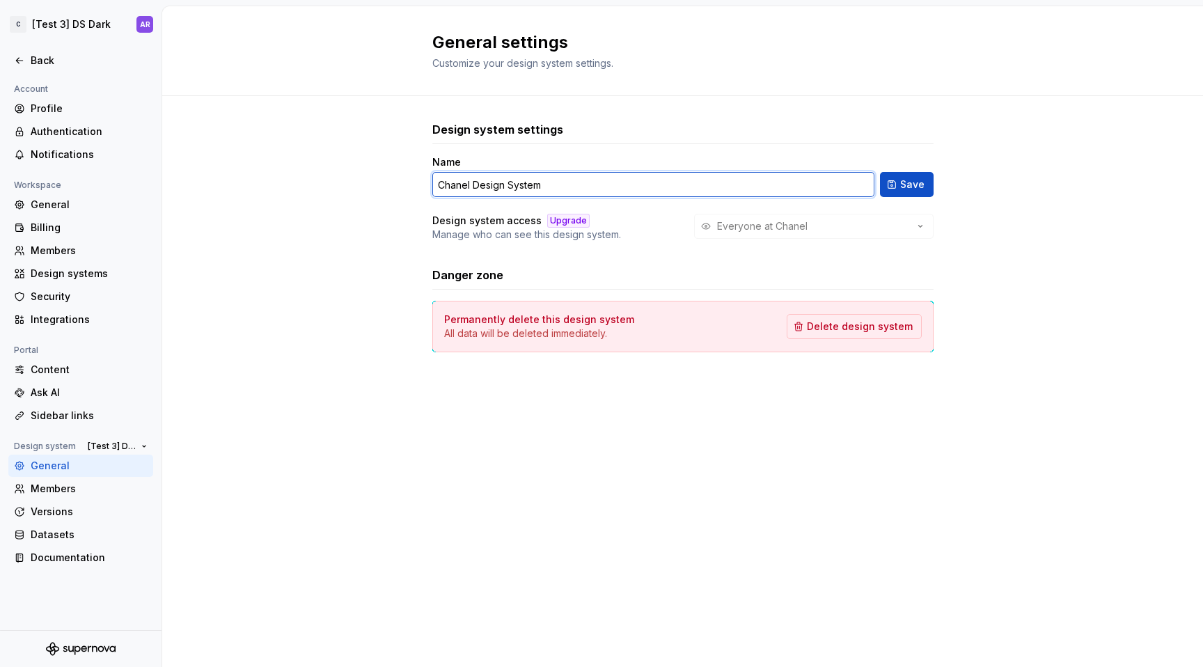
click at [458, 186] on input "Chanel Design System" at bounding box center [653, 184] width 442 height 25
type input "CHANEL Design System"
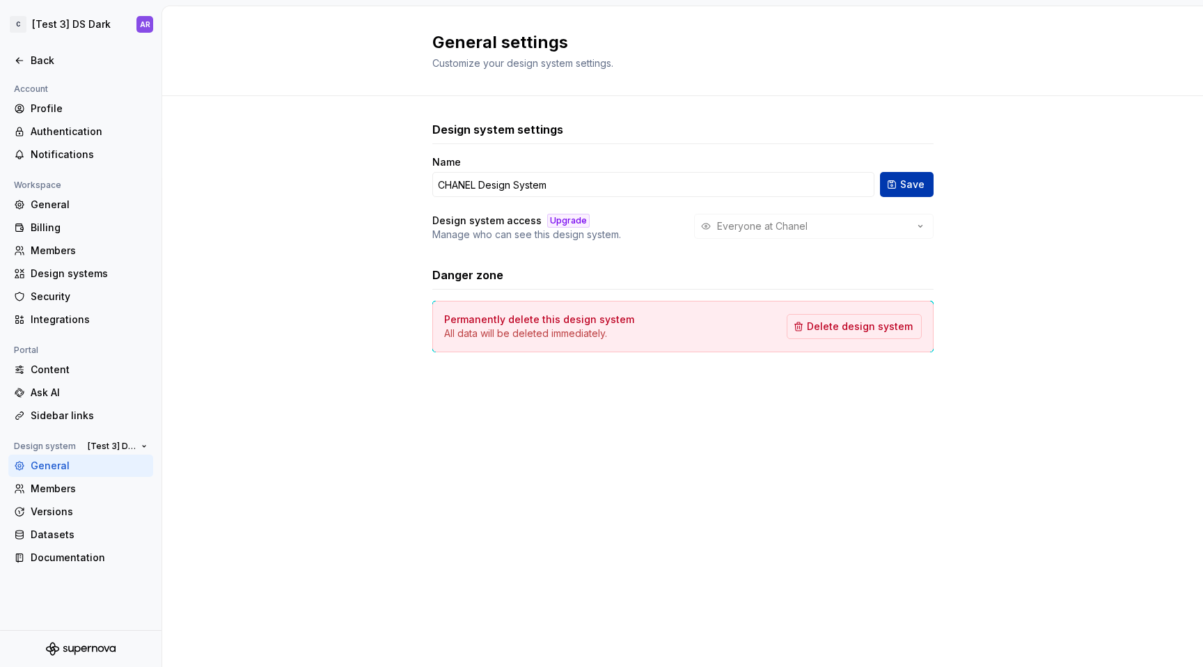
click at [924, 171] on form "Name CHANEL Design System Save" at bounding box center [682, 176] width 501 height 42
click at [926, 184] on button "Save" at bounding box center [907, 184] width 54 height 25
click at [854, 226] on div "Everyone at Chanel" at bounding box center [813, 226] width 239 height 25
click at [65, 493] on div "Members" at bounding box center [89, 489] width 117 height 14
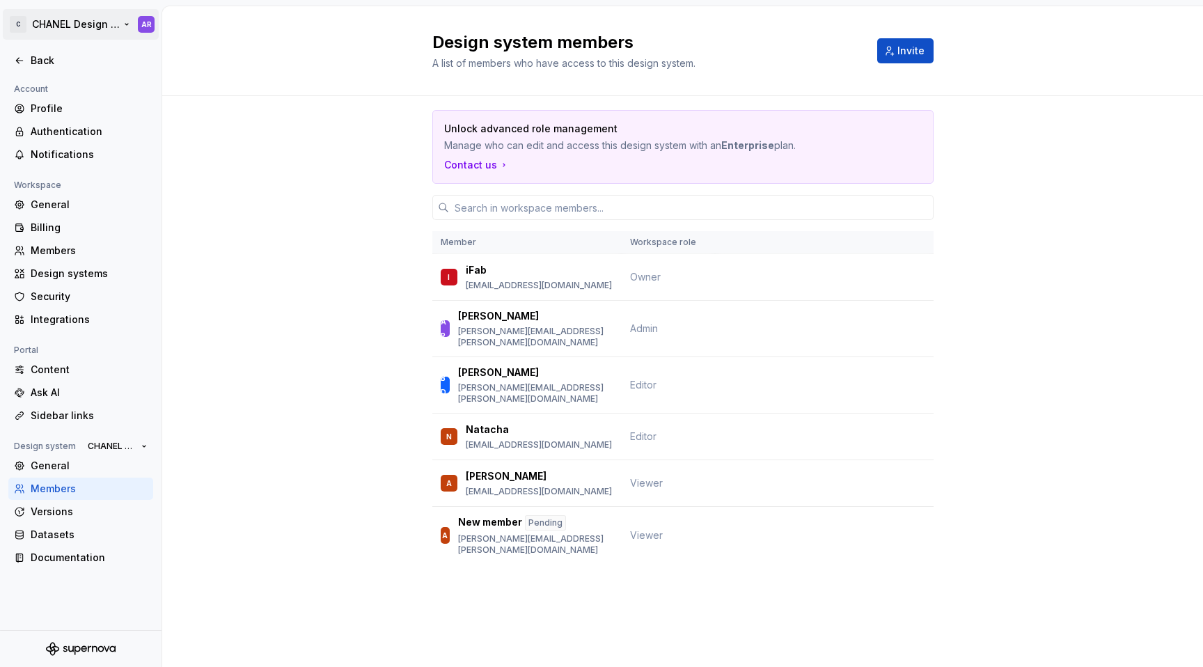
click at [157, 21] on html "C CHANEL Design System AR Back Account Profile Authentication Notifications Wor…" at bounding box center [601, 333] width 1203 height 667
click at [125, 143] on div "Sign out" at bounding box center [116, 150] width 171 height 14
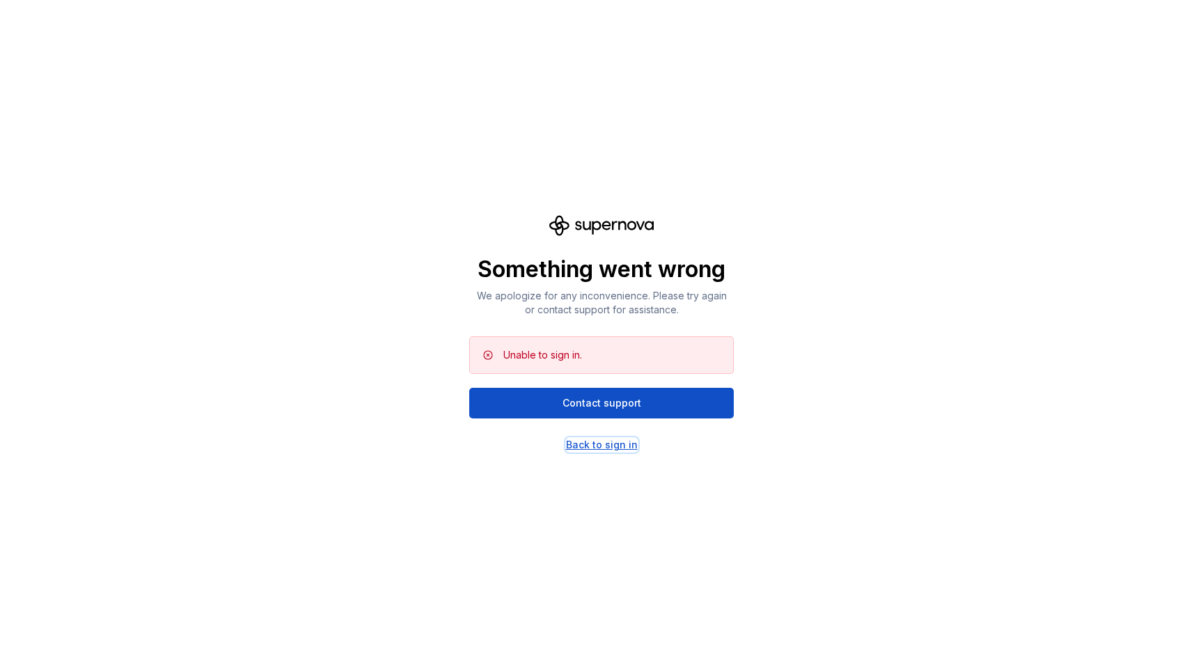
click at [613, 443] on div "Back to sign in" at bounding box center [602, 445] width 72 height 14
